Goal: Transaction & Acquisition: Purchase product/service

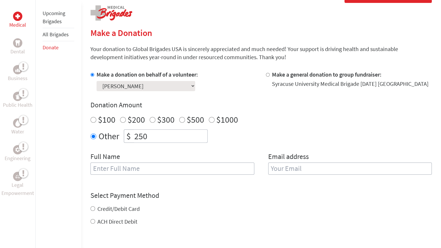
scroll to position [151, 0]
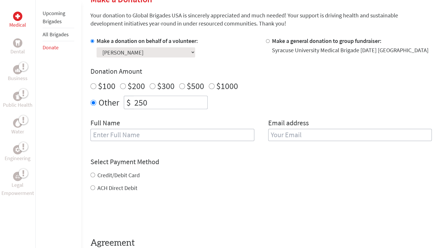
click at [144, 135] on input "text" at bounding box center [173, 135] width 164 height 12
type input "[PERSON_NAME]"
click at [309, 135] on input "email" at bounding box center [350, 135] width 164 height 12
type input "[EMAIL_ADDRESS][DOMAIN_NAME]"
click at [124, 176] on div "Credit/Debit Card ACH Direct Debit" at bounding box center [262, 181] width 342 height 21
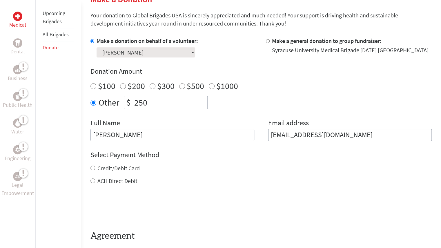
click at [121, 169] on label "Credit/Debit Card" at bounding box center [118, 168] width 42 height 7
click at [95, 169] on input "Credit/Debit Card" at bounding box center [93, 168] width 5 height 5
radio input "true"
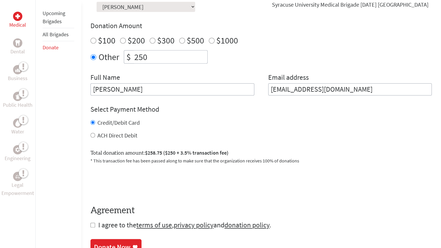
scroll to position [196, 0]
click at [111, 225] on span "I agree to the terms of use , privacy policy and donation policy ." at bounding box center [184, 224] width 173 height 9
click at [91, 225] on input "checkbox" at bounding box center [93, 225] width 5 height 5
checkbox input "true"
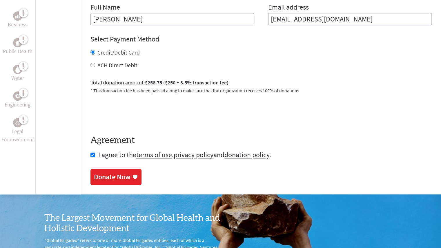
scroll to position [267, 0]
click at [107, 180] on div "Donate Now" at bounding box center [112, 177] width 37 height 9
